Goal: Task Accomplishment & Management: Complete application form

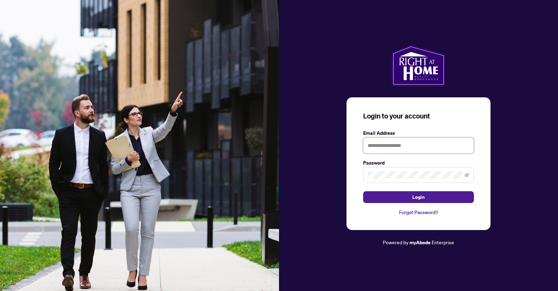
click at [379, 146] on input "text" at bounding box center [418, 145] width 111 height 16
click at [389, 147] on input "**********" at bounding box center [418, 145] width 111 height 16
type input "**********"
click at [363, 191] on button "Login" at bounding box center [418, 197] width 111 height 12
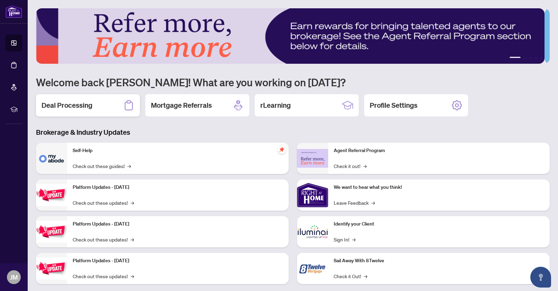
click at [72, 102] on h2 "Deal Processing" at bounding box center [67, 105] width 51 height 10
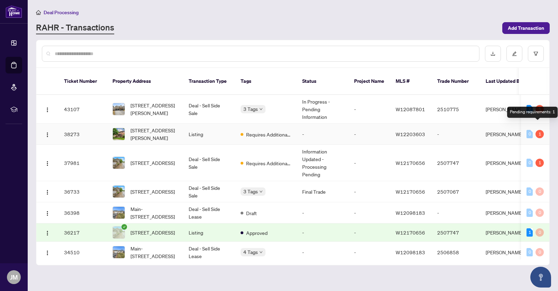
click at [535, 130] on div "1" at bounding box center [539, 134] width 8 height 8
click at [537, 130] on div "1" at bounding box center [539, 134] width 8 height 8
click at [75, 125] on td "38273" at bounding box center [82, 133] width 48 height 21
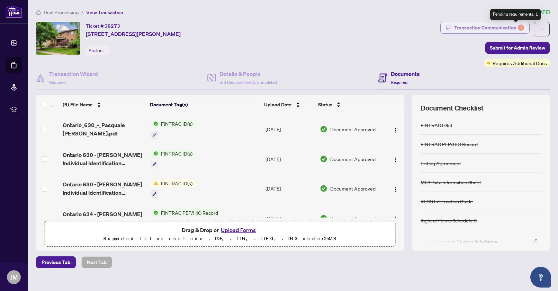
click at [517, 27] on div "1" at bounding box center [520, 28] width 6 height 6
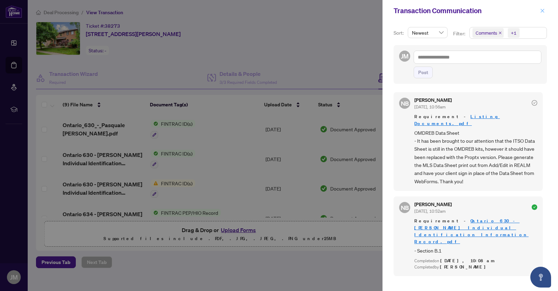
click at [542, 10] on icon "close" at bounding box center [542, 11] width 4 height 4
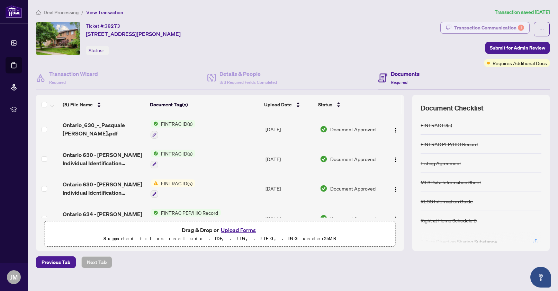
click at [459, 28] on div "Transaction Communication 1" at bounding box center [489, 27] width 70 height 11
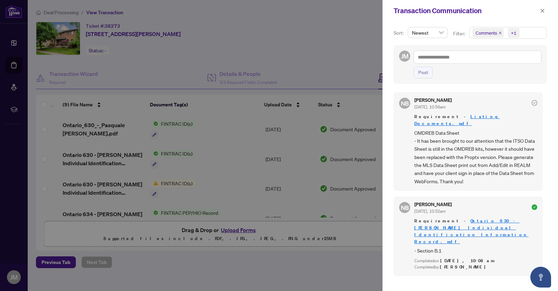
click at [372, 30] on div at bounding box center [279, 145] width 558 height 291
click at [544, 9] on icon "close" at bounding box center [542, 10] width 5 height 5
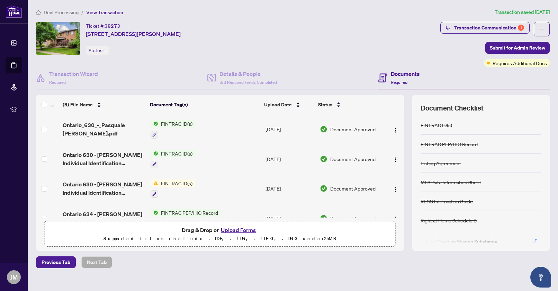
click at [235, 228] on button "Upload Forms" at bounding box center [238, 229] width 39 height 9
click at [240, 228] on button "Upload Forms" at bounding box center [238, 229] width 39 height 9
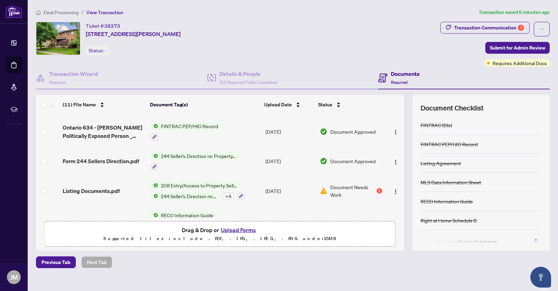
scroll to position [220, 0]
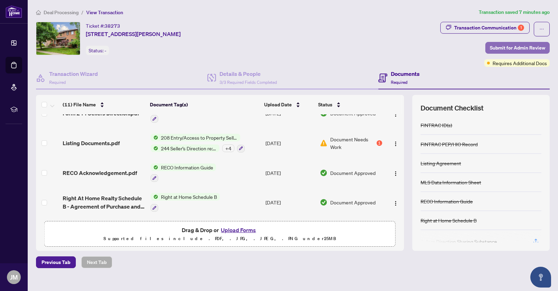
click at [519, 48] on span "Submit for Admin Review" at bounding box center [516, 47] width 55 height 11
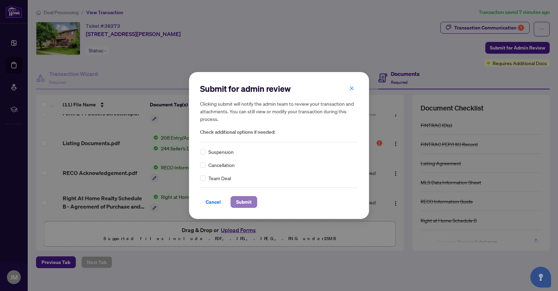
click at [240, 203] on span "Submit" at bounding box center [244, 201] width 16 height 11
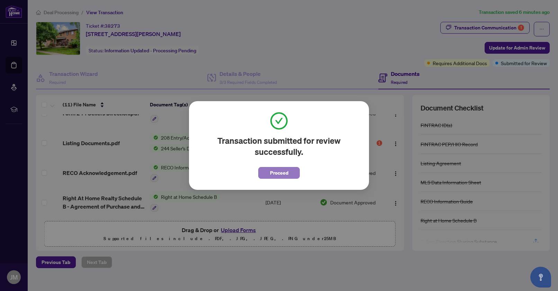
click at [278, 175] on span "Proceed" at bounding box center [279, 172] width 18 height 11
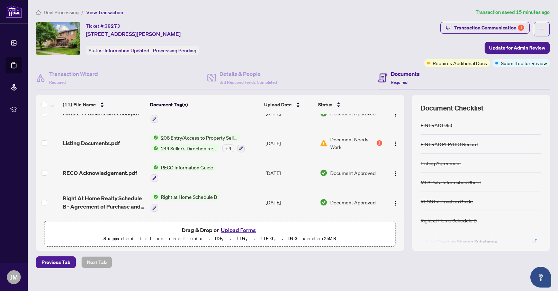
click at [235, 229] on button "Upload Forms" at bounding box center [238, 229] width 39 height 9
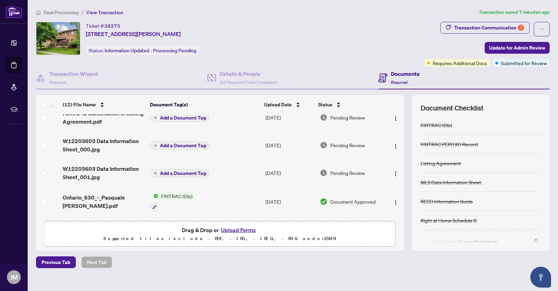
scroll to position [0, 0]
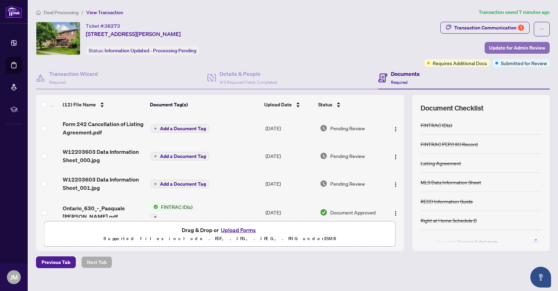
click at [510, 47] on span "Update for Admin Review" at bounding box center [517, 47] width 56 height 11
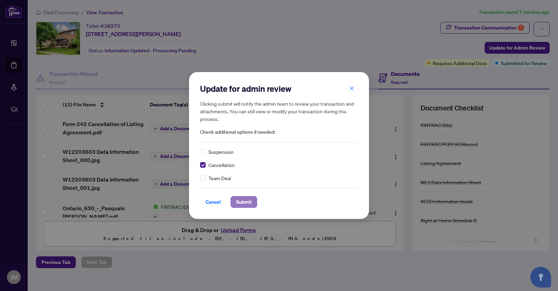
click at [244, 202] on span "Submit" at bounding box center [244, 201] width 16 height 11
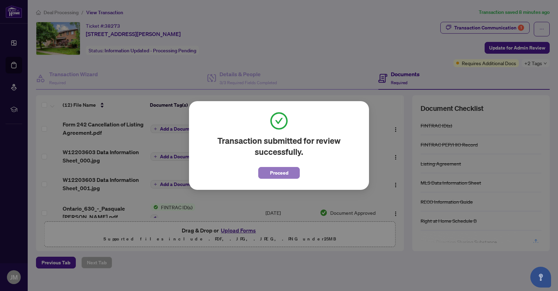
click at [264, 169] on button "Proceed" at bounding box center [279, 173] width 42 height 12
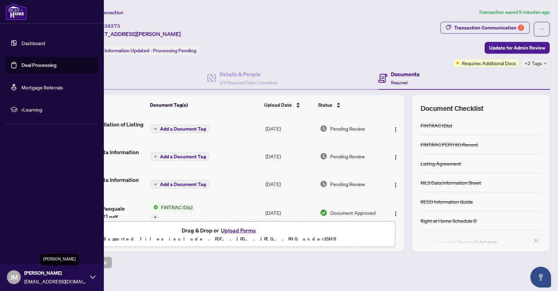
click at [61, 271] on span "[PERSON_NAME]" at bounding box center [55, 273] width 62 height 8
click at [23, 236] on span "Logout" at bounding box center [28, 235] width 16 height 11
